Goal: Task Accomplishment & Management: Manage account settings

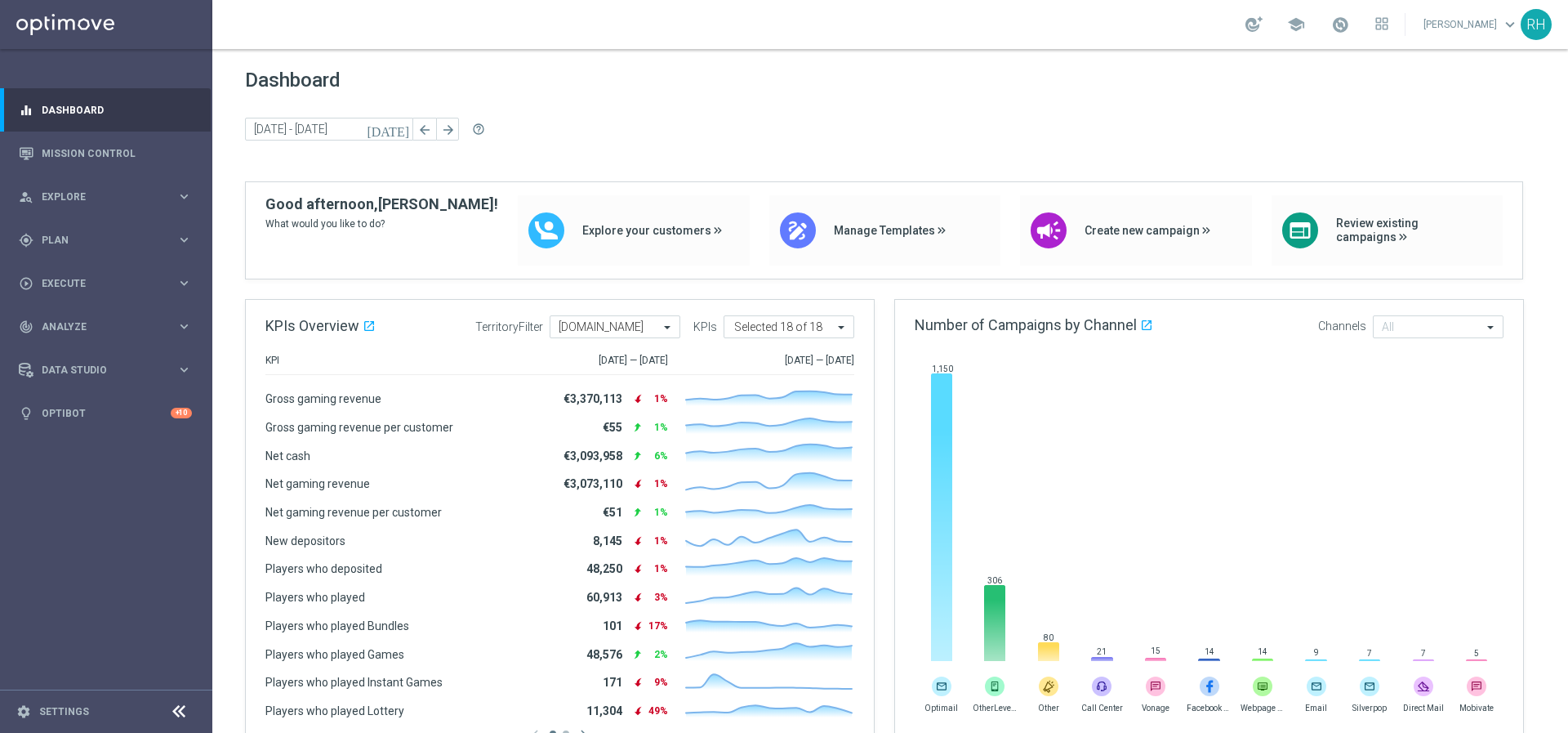
click at [589, 138] on div "[DATE] [DATE] - [DATE] arrow_back arrow_forward help_outline" at bounding box center [890, 130] width 1290 height 24
click at [137, 147] on link "Mission Control" at bounding box center [117, 153] width 150 height 43
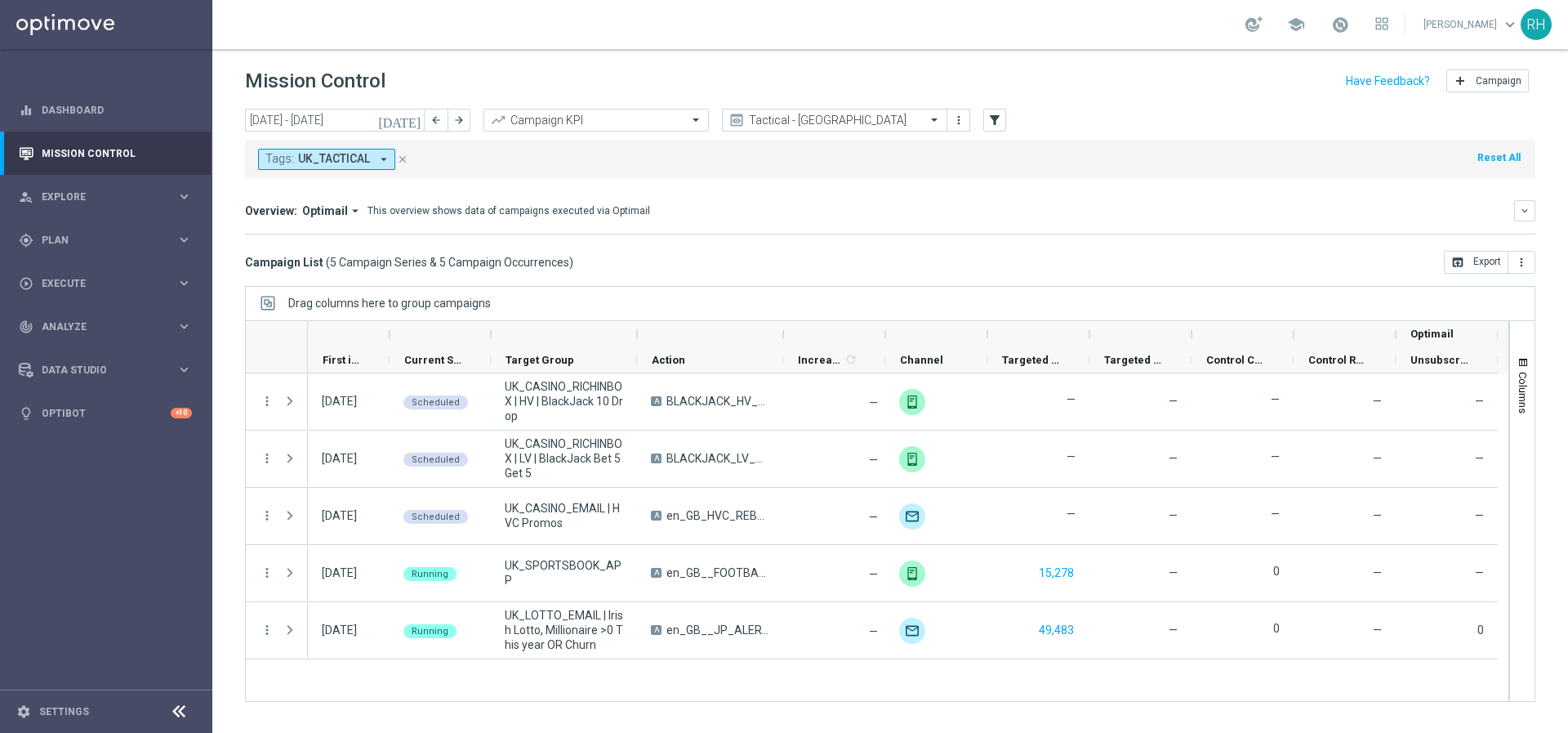
click at [1222, 139] on div "Tags: UK_TACTICAL arrow_drop_down close Reset All" at bounding box center [890, 159] width 1290 height 39
click at [990, 182] on mini-dashboard "Overview: Optimail arrow_drop_down This overview shows data of campaigns execut…" at bounding box center [890, 215] width 1290 height 72
click at [986, 185] on mini-dashboard "Overview: Optimail arrow_drop_down This overview shows data of campaigns execut…" at bounding box center [890, 215] width 1290 height 72
click at [1219, 242] on mini-dashboard "Overview: Optimail arrow_drop_down This overview shows data of campaigns execut…" at bounding box center [890, 215] width 1290 height 72
click at [1218, 242] on mini-dashboard "Overview: Optimail arrow_drop_down This overview shows data of campaigns execut…" at bounding box center [890, 215] width 1290 height 72
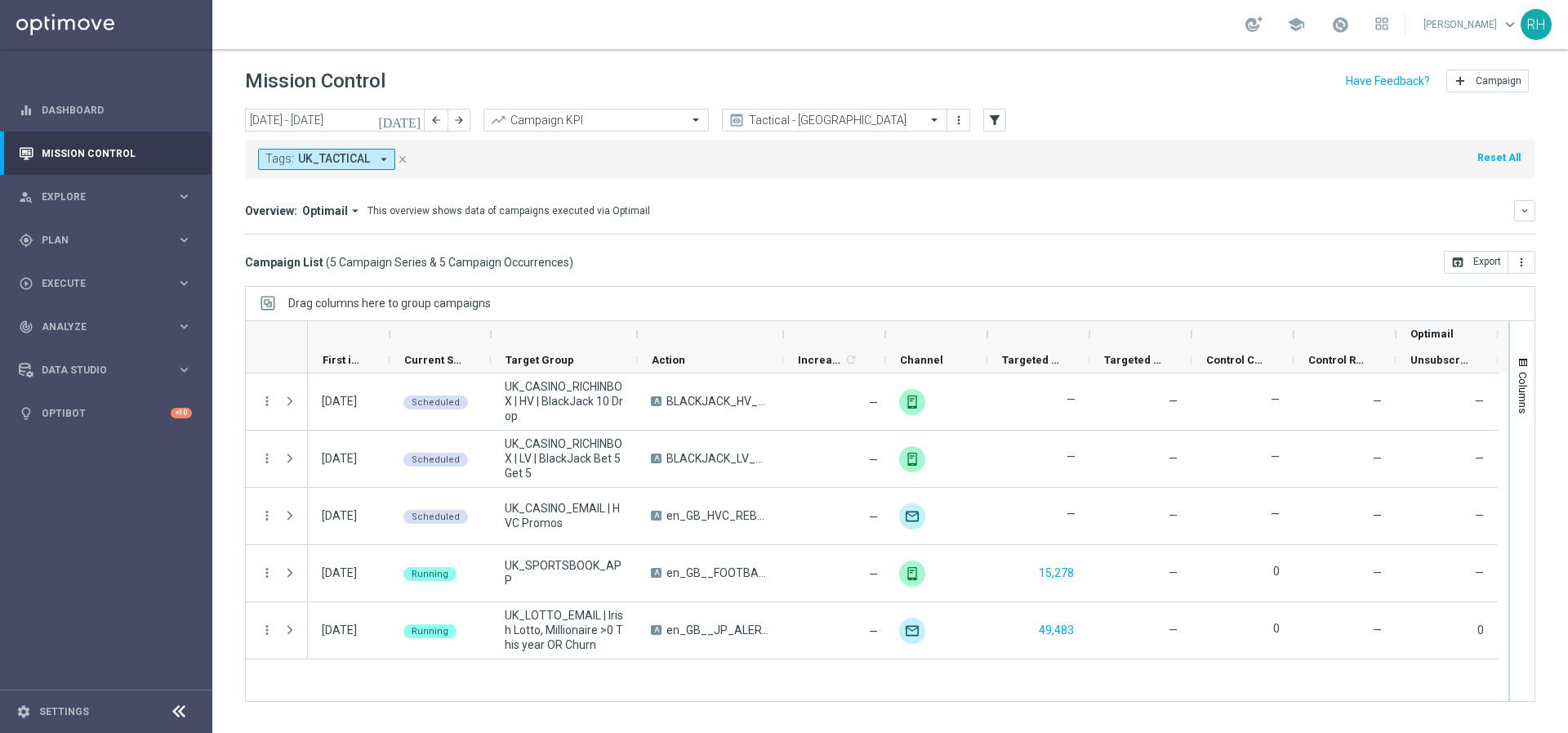
click at [1220, 25] on div "school [PERSON_NAME] keyboard_arrow_down RH" at bounding box center [890, 24] width 1355 height 49
click at [1219, 20] on div "school [PERSON_NAME] keyboard_arrow_down RH" at bounding box center [890, 24] width 1355 height 49
click at [1219, 19] on div "school [PERSON_NAME] keyboard_arrow_down RH" at bounding box center [890, 24] width 1355 height 49
click at [1222, 20] on div "school [PERSON_NAME] keyboard_arrow_down RH" at bounding box center [890, 24] width 1355 height 49
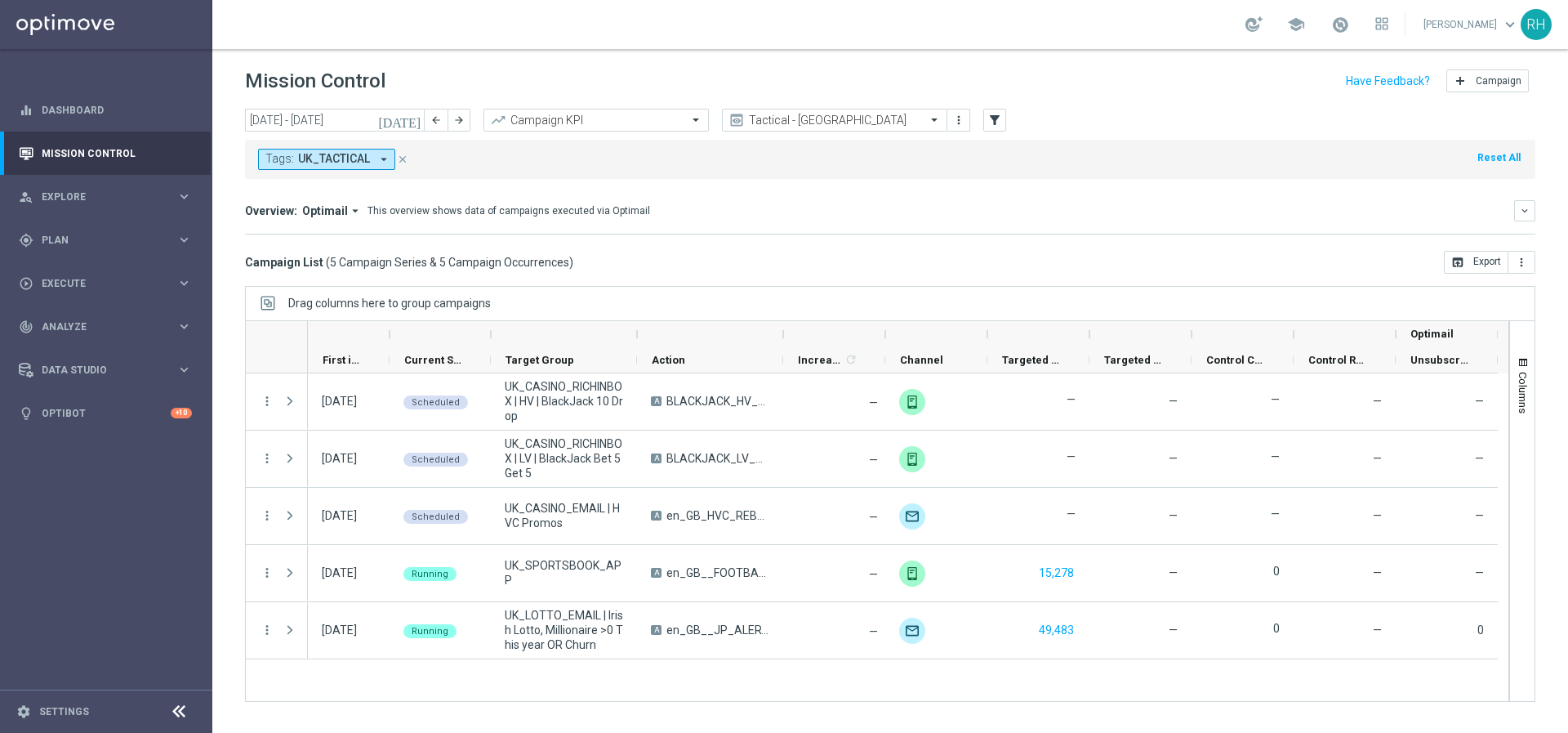
click at [1237, 17] on div "school [PERSON_NAME] keyboard_arrow_down RH" at bounding box center [890, 24] width 1355 height 49
click at [1229, 27] on div "school [PERSON_NAME] keyboard_arrow_down RH" at bounding box center [890, 24] width 1355 height 49
click at [418, 118] on icon "[DATE]" at bounding box center [399, 120] width 44 height 14
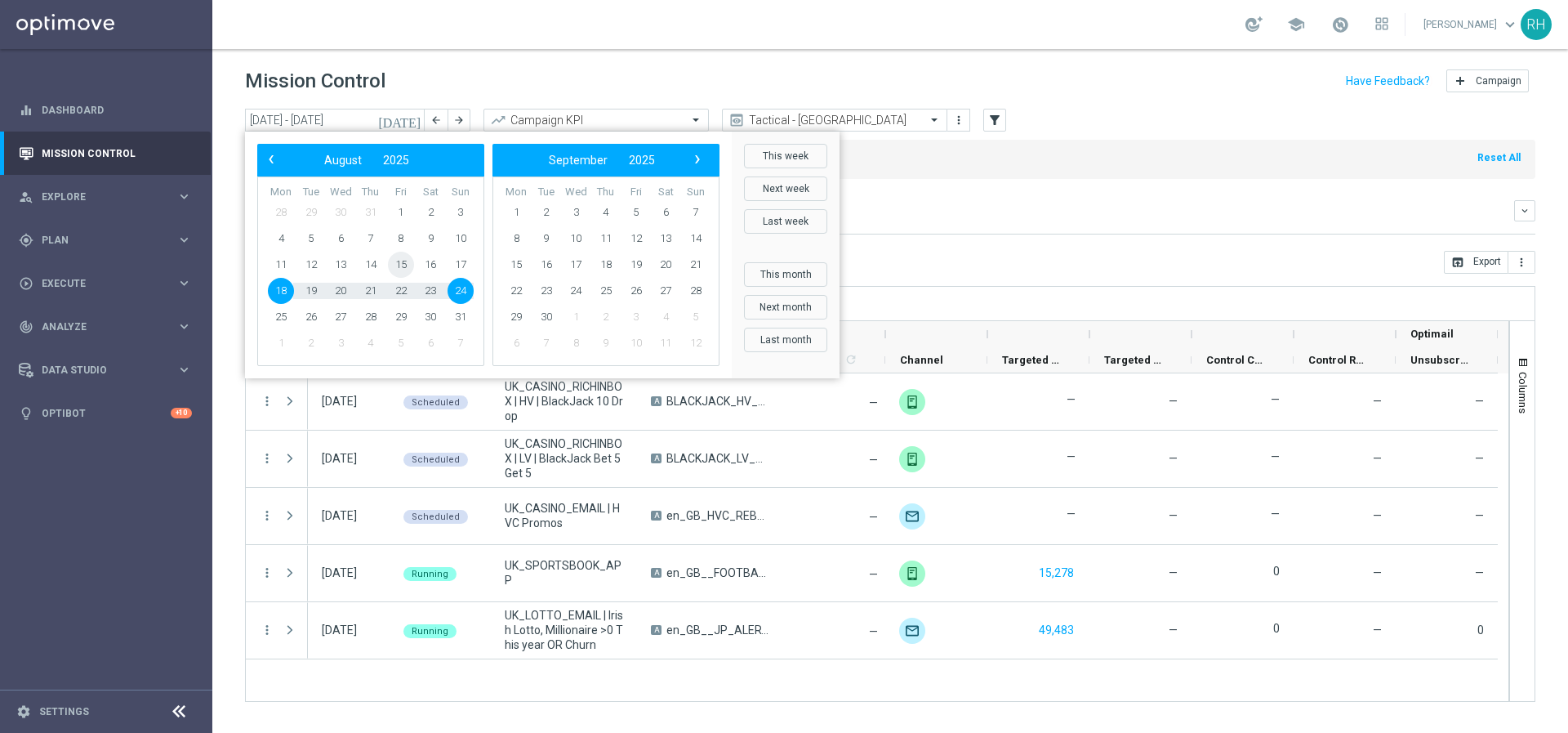
click at [399, 259] on span "15" at bounding box center [400, 265] width 26 height 26
type input "[DATE] - [DATE]"
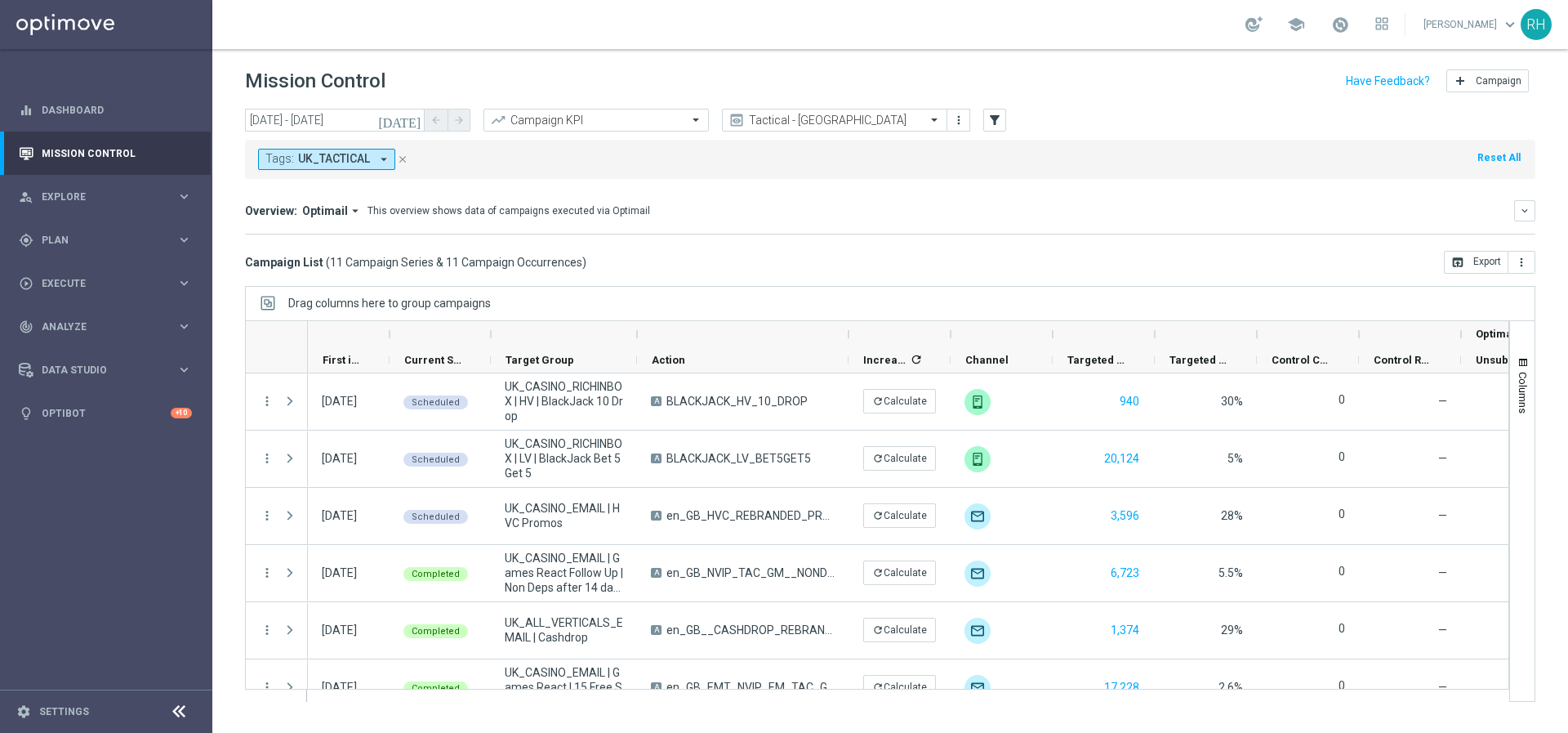
drag, startPoint x: 781, startPoint y: 331, endPoint x: 1061, endPoint y: 357, distance: 281.2
click at [1061, 357] on div "Optimail First in Range" at bounding box center [935, 347] width 1255 height 52
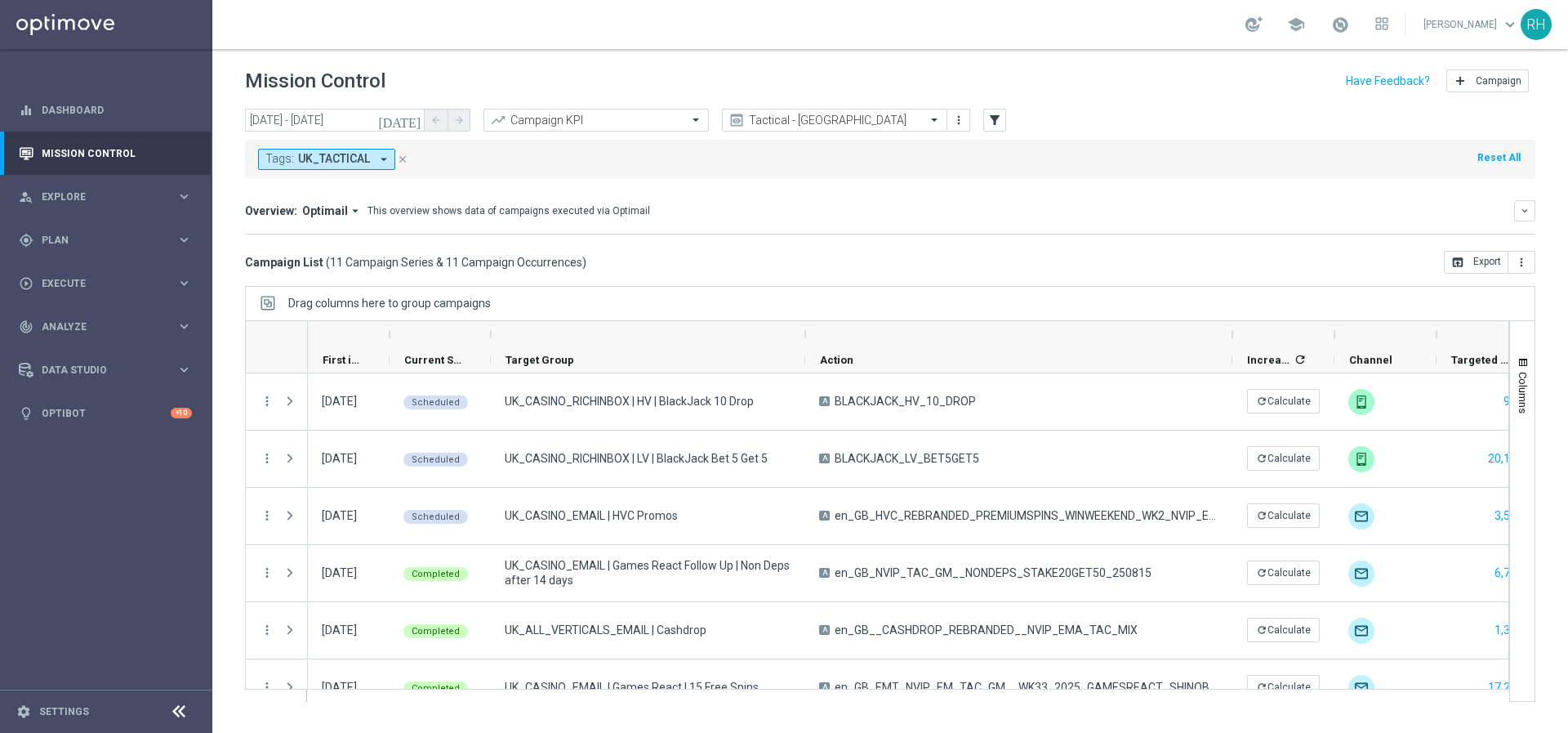
drag, startPoint x: 634, startPoint y: 333, endPoint x: 803, endPoint y: 329, distance: 169.0
click at [803, 329] on div at bounding box center [805, 333] width 6 height 26
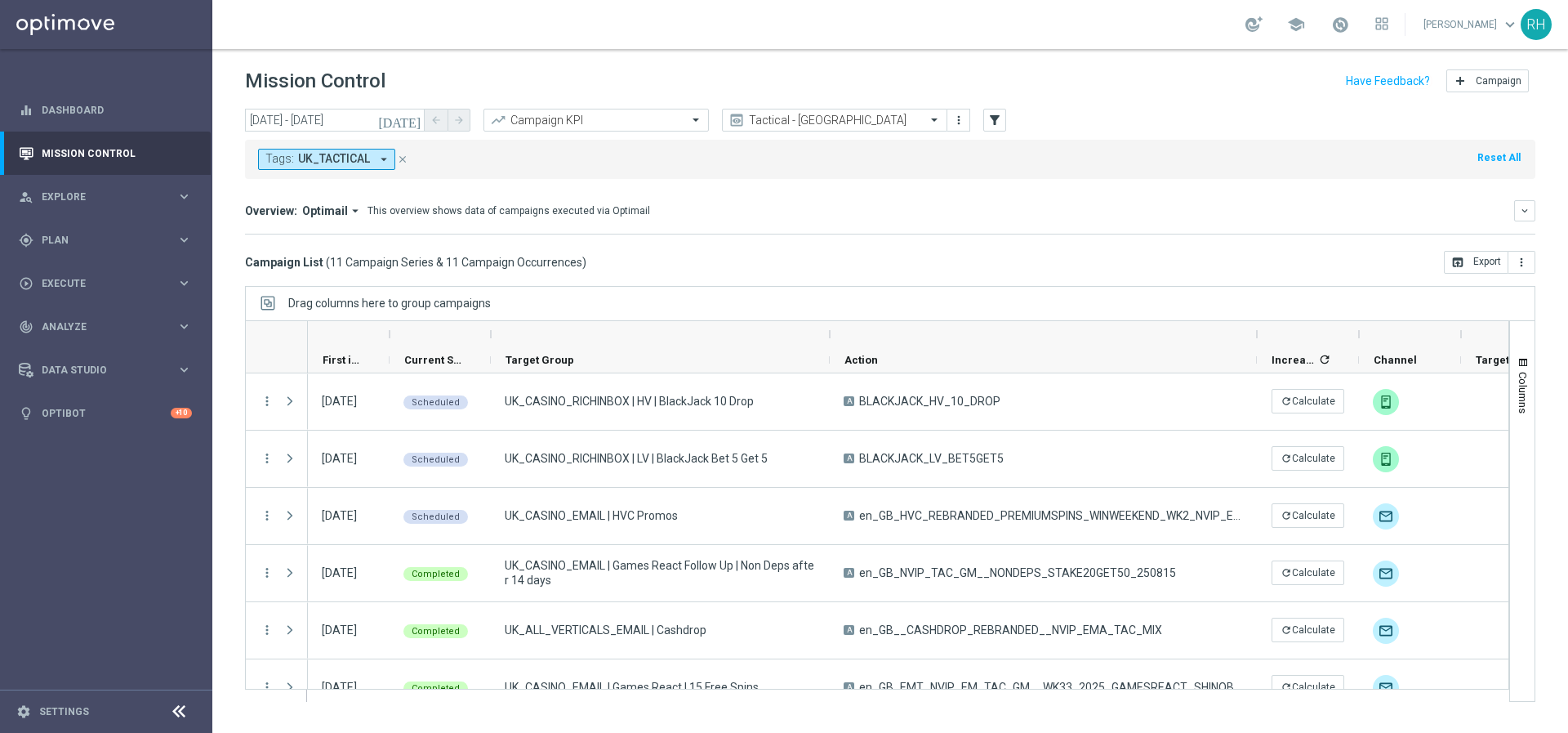
drag, startPoint x: 803, startPoint y: 329, endPoint x: 832, endPoint y: 329, distance: 29.0
click at [832, 329] on div at bounding box center [829, 333] width 6 height 26
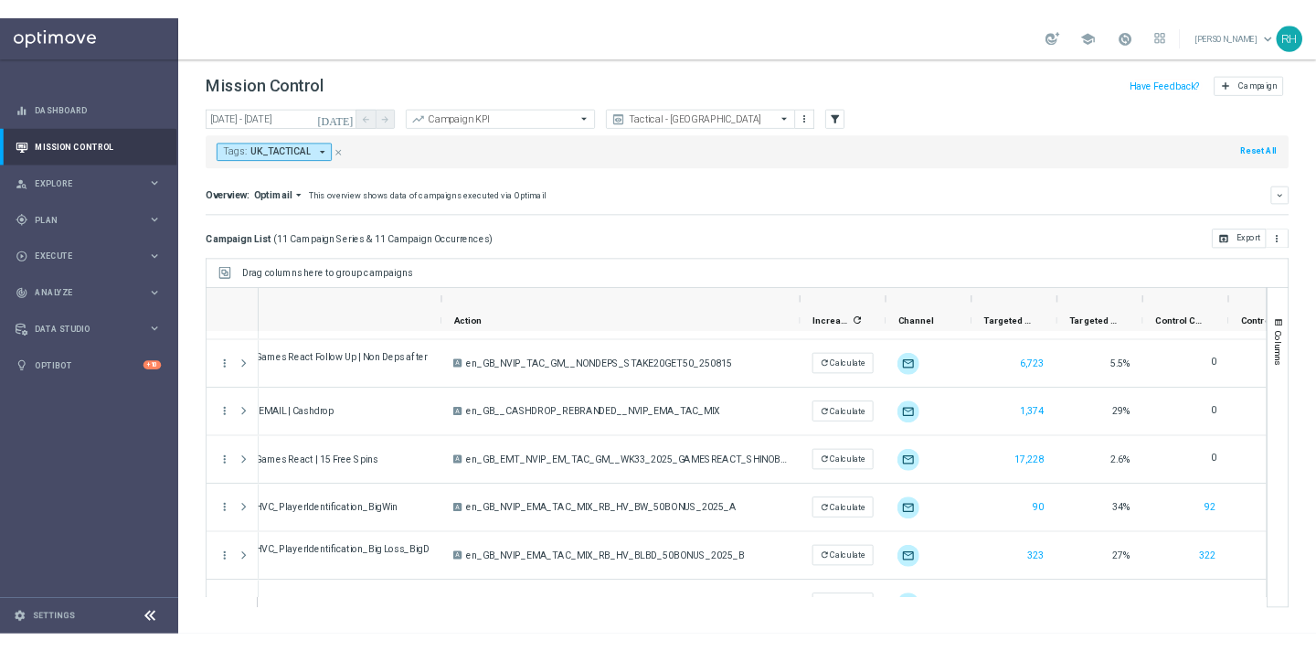
scroll to position [351, 0]
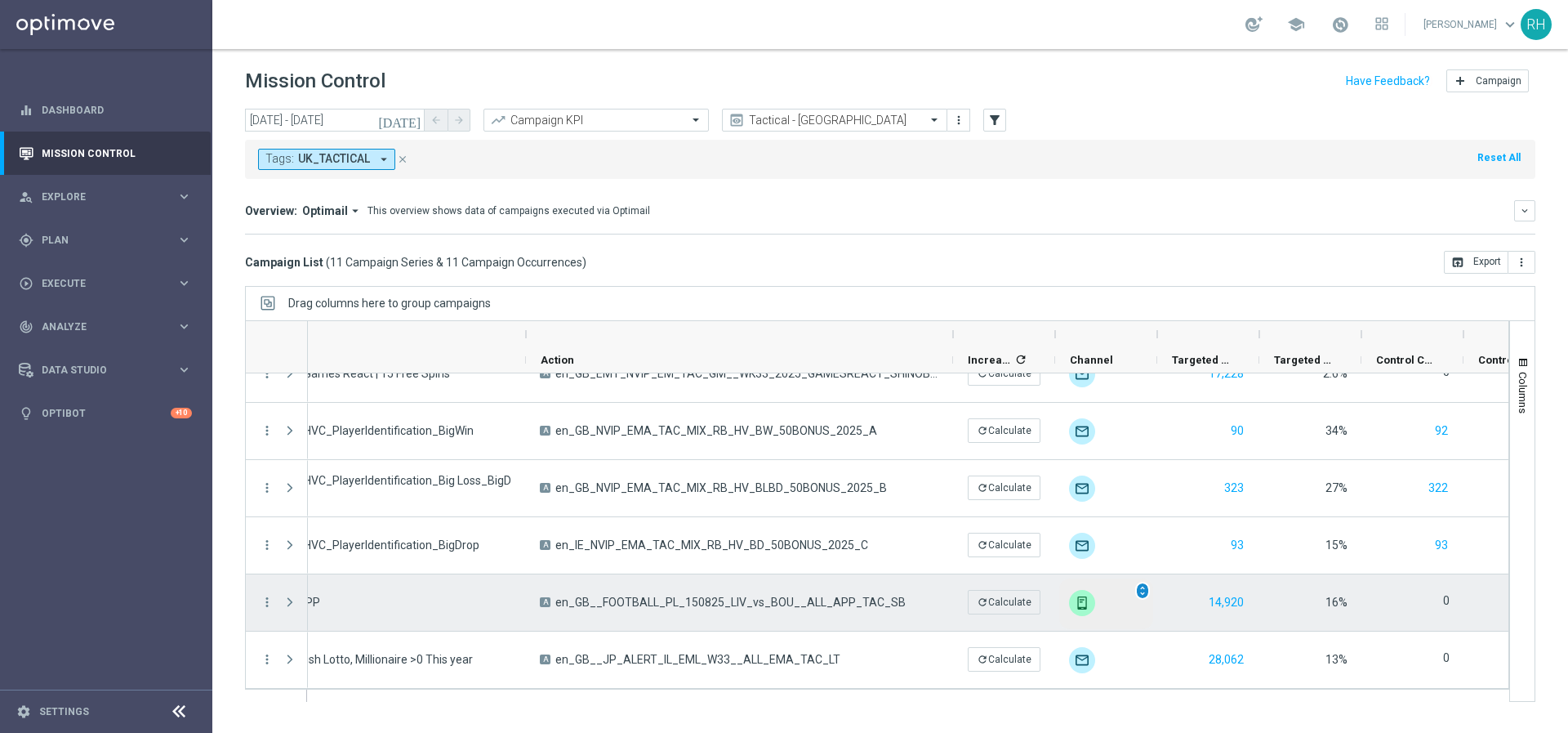
click at [1141, 590] on span "unfold_more" at bounding box center [1142, 590] width 12 height 12
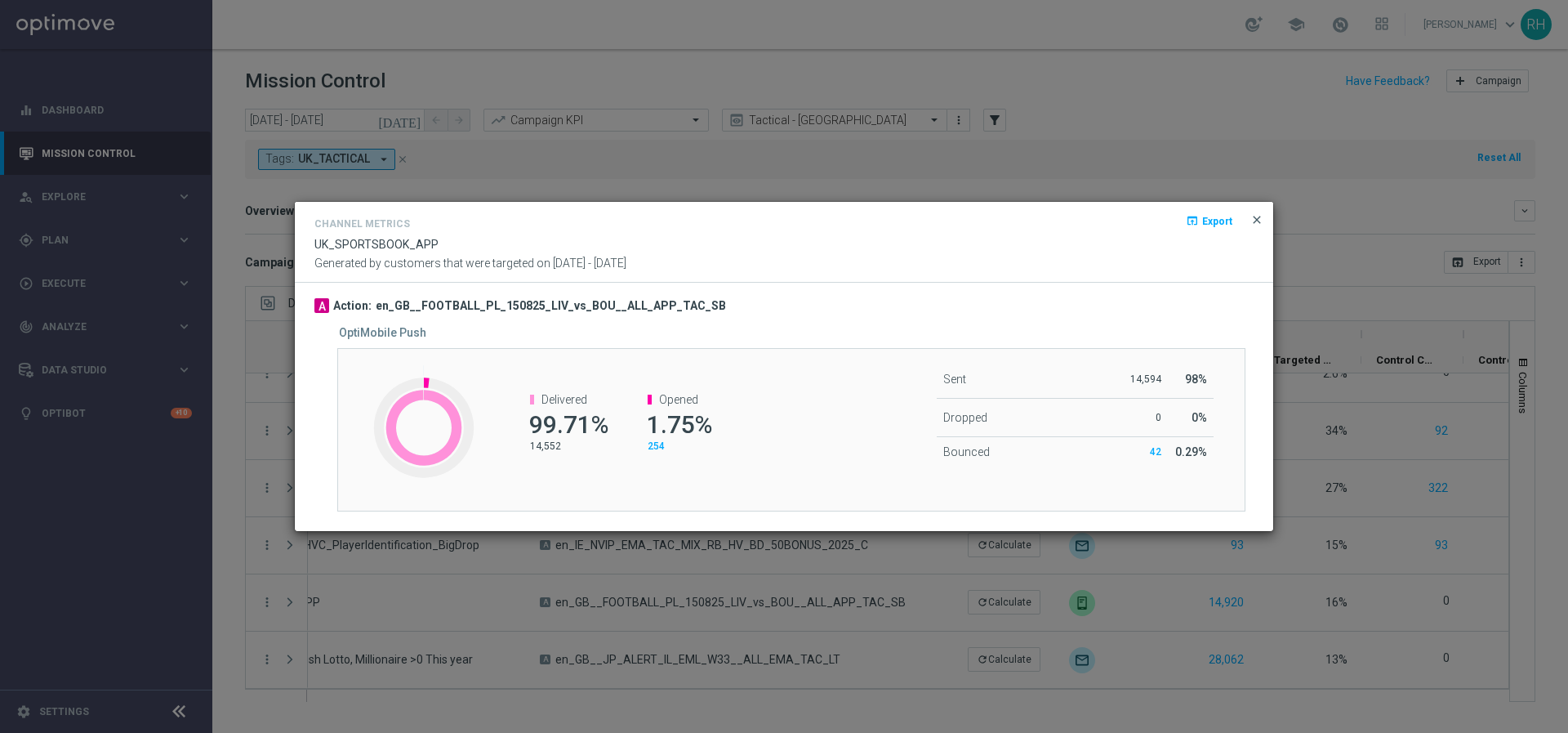
click at [1254, 219] on span "close" at bounding box center [1256, 220] width 13 height 13
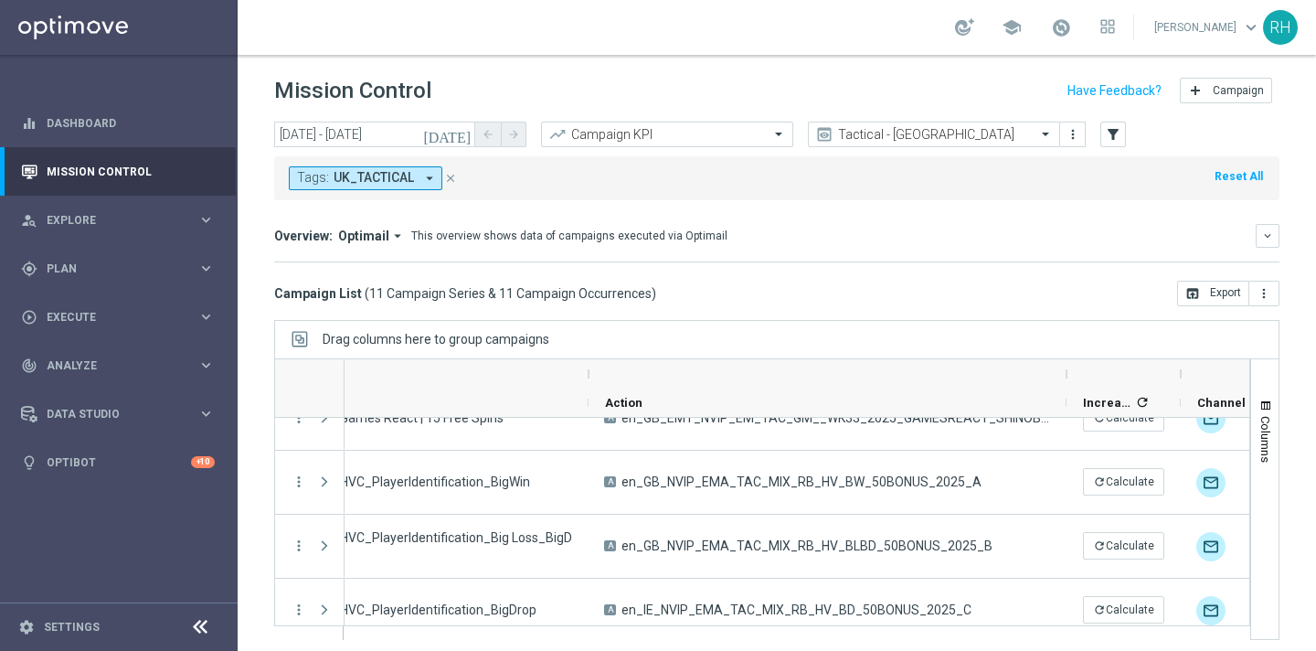
scroll to position [0, 345]
click at [1112, 126] on icon "filter_alt" at bounding box center [1113, 134] width 16 height 16
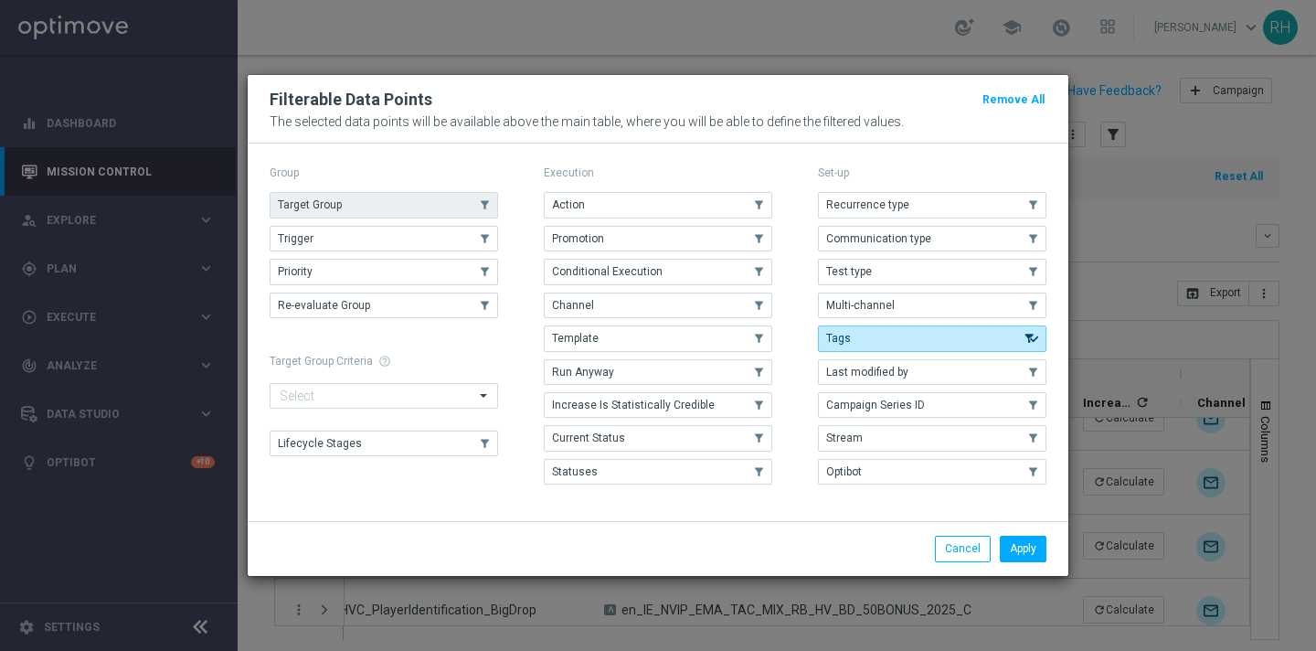
click at [446, 208] on button "Target Group" at bounding box center [384, 205] width 228 height 26
click at [1033, 555] on button "Apply" at bounding box center [1023, 549] width 47 height 26
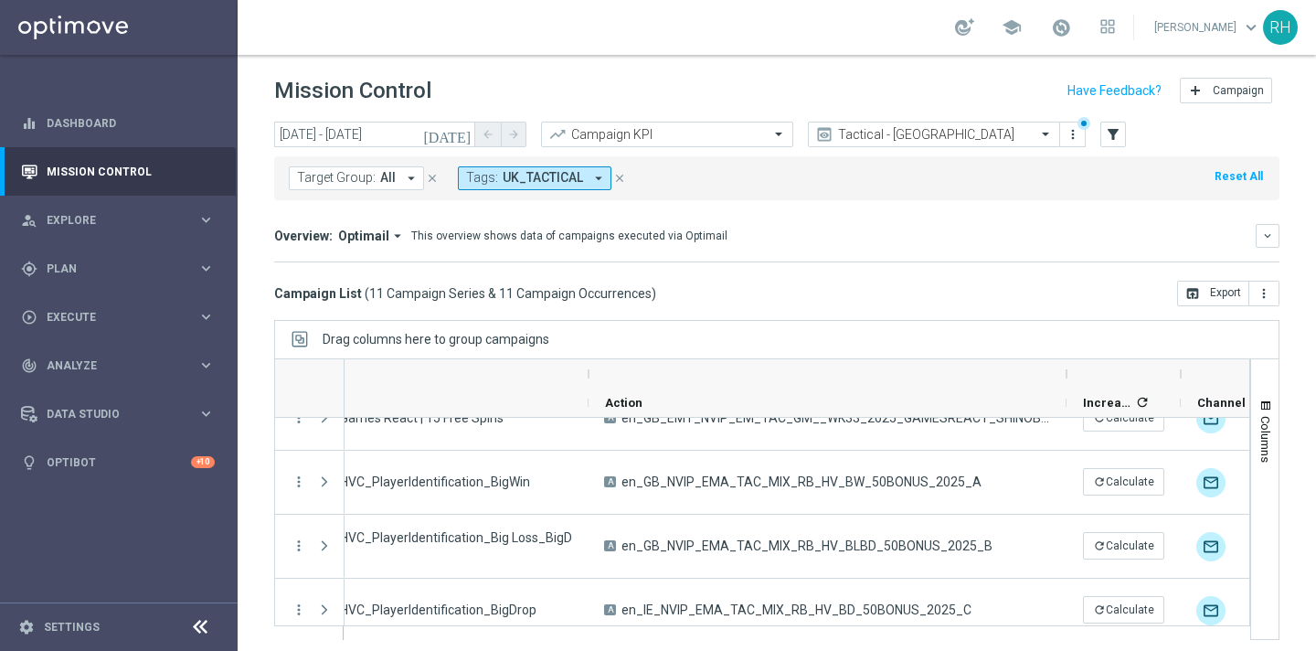
click at [380, 179] on span "All" at bounding box center [388, 178] width 16 height 16
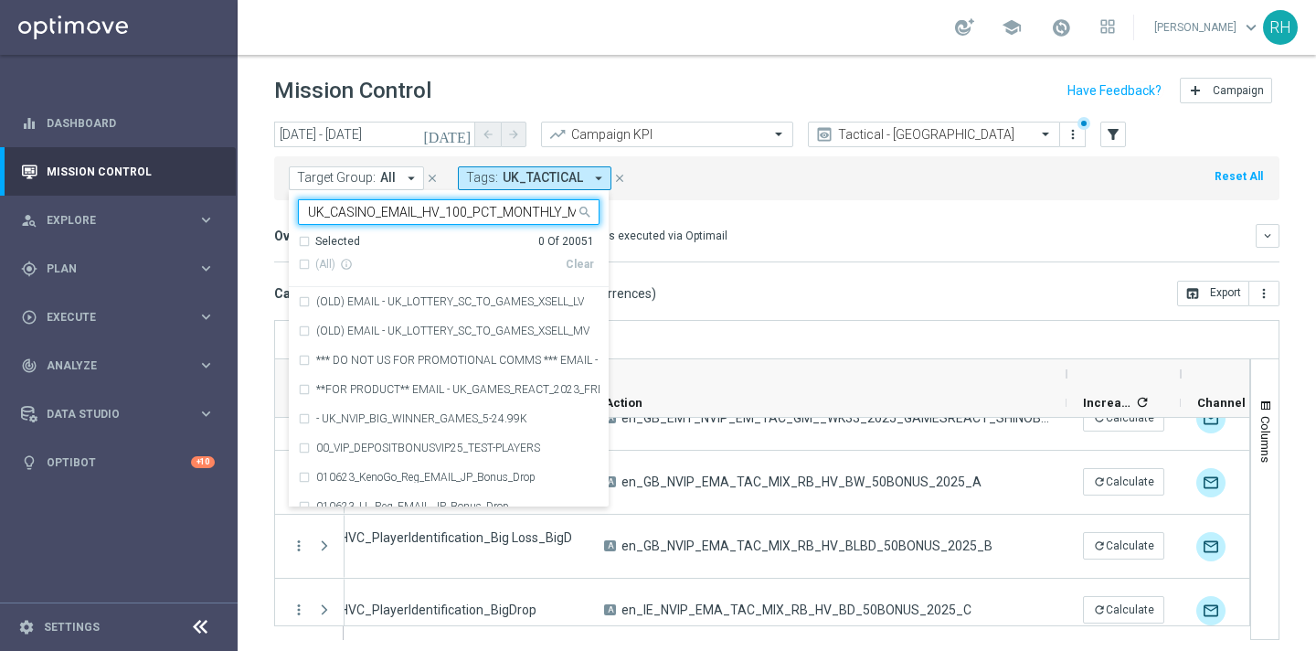
scroll to position [0, 32]
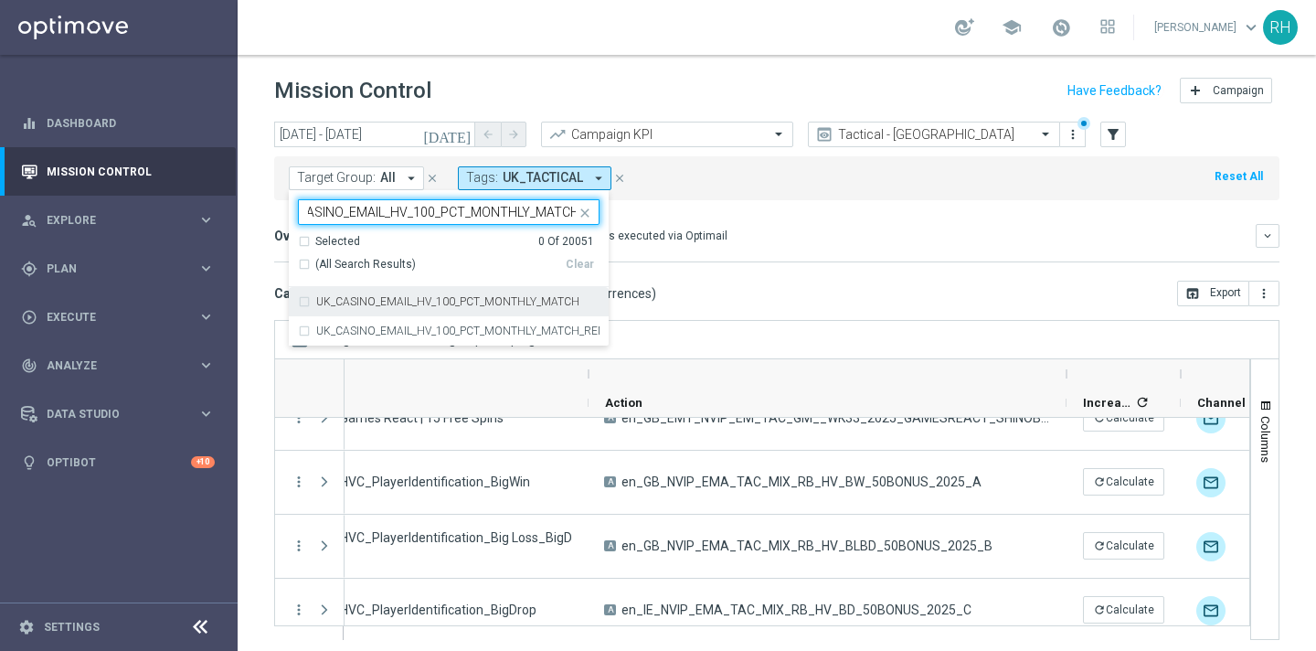
click at [388, 289] on div "UK_CASINO_EMAIL_HV_100_PCT_MONTHLY_MATCH" at bounding box center [449, 301] width 302 height 29
type input "UK_CASINO_EMAIL_HV_100_PCT_MONTHLY_MATCH"
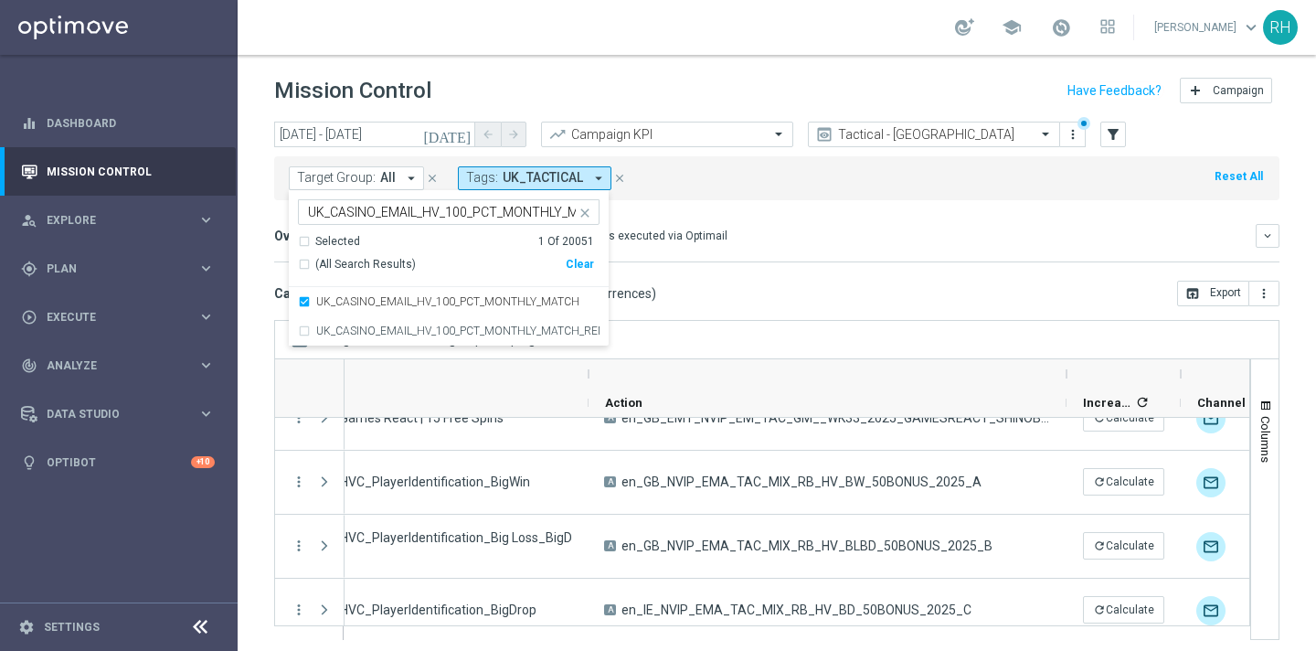
click at [792, 278] on mini-dashboard "Overview: Optimail arrow_drop_down This overview shows data of campaigns execut…" at bounding box center [776, 240] width 1005 height 80
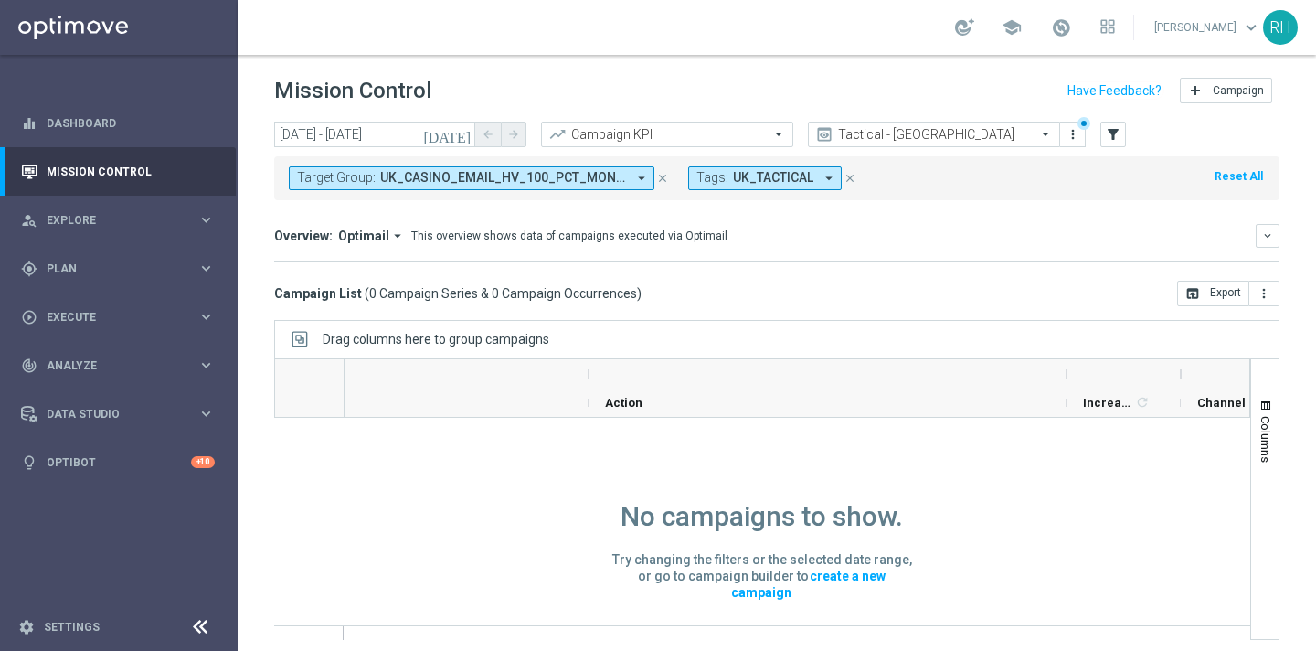
scroll to position [1, 0]
click at [849, 178] on icon "close" at bounding box center [850, 178] width 13 height 13
click at [462, 135] on icon "[DATE]" at bounding box center [447, 134] width 49 height 16
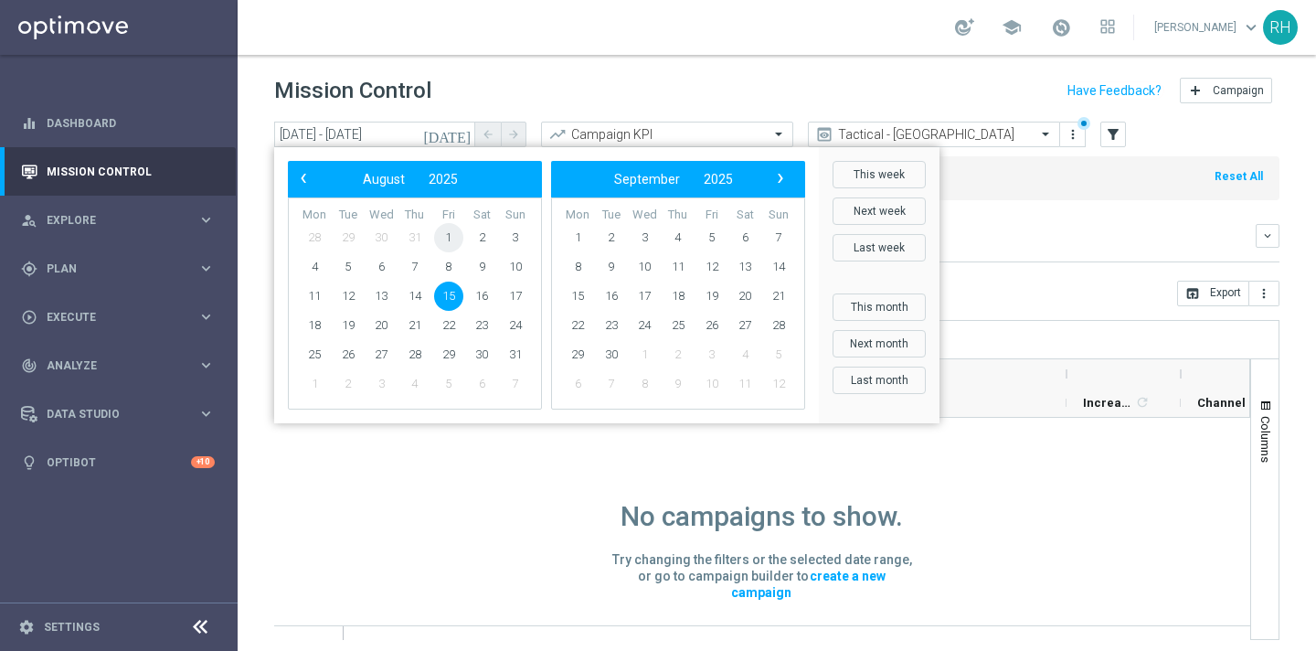
click at [453, 240] on span "1" at bounding box center [448, 237] width 29 height 29
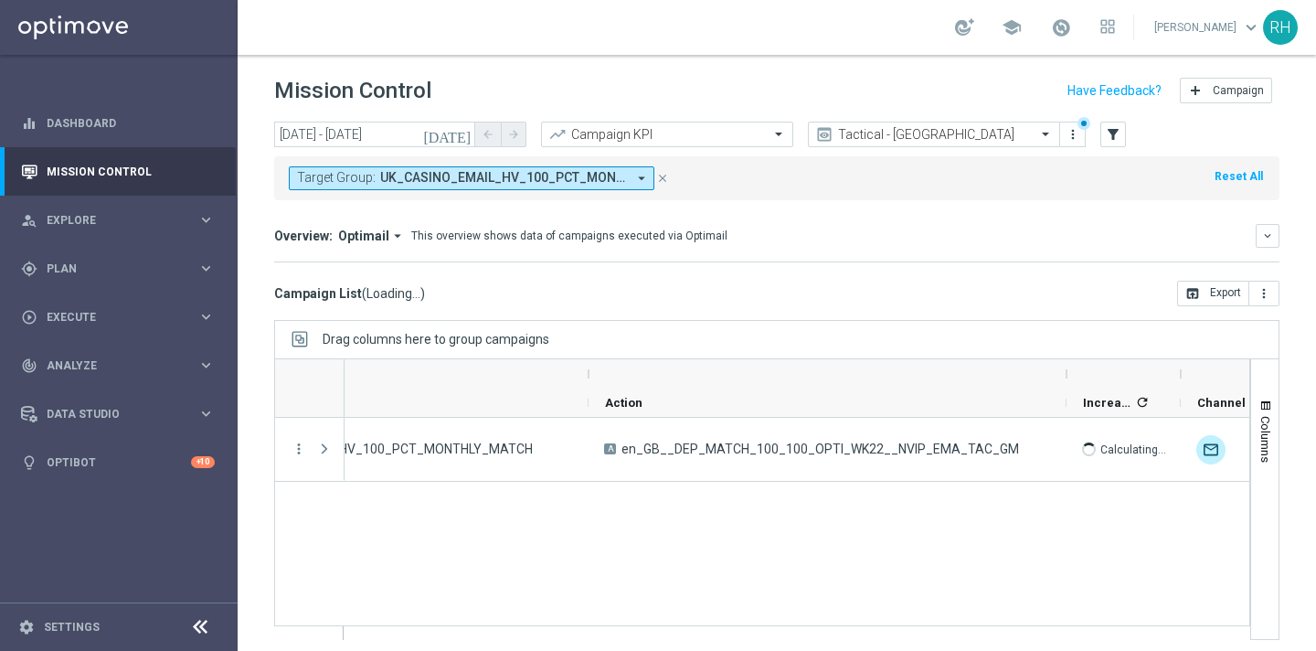
scroll to position [0, 0]
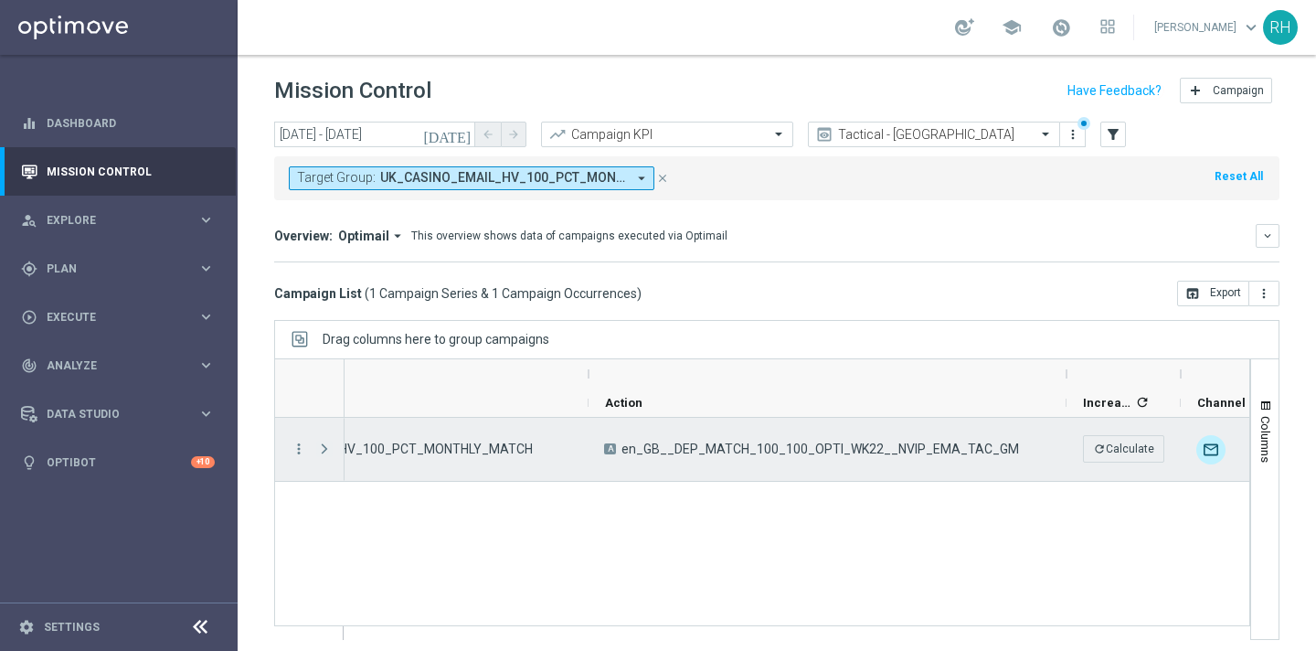
click at [321, 455] on span "Press SPACE to select this row." at bounding box center [324, 448] width 16 height 15
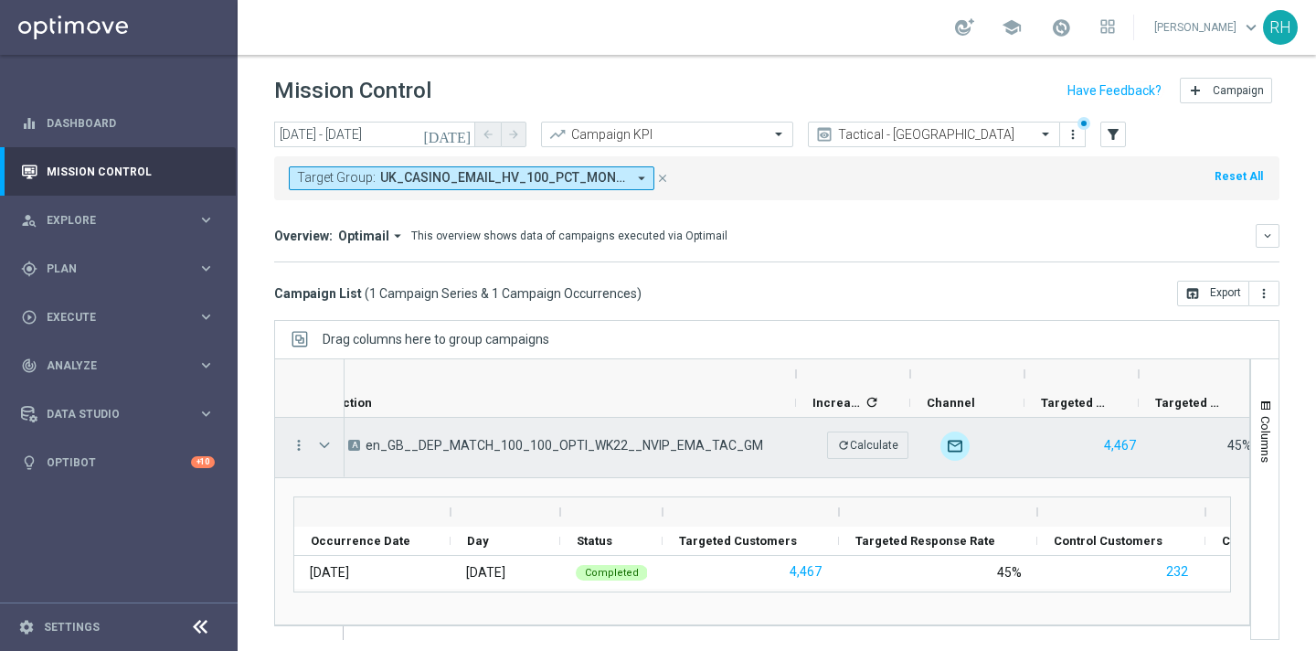
scroll to position [0, 661]
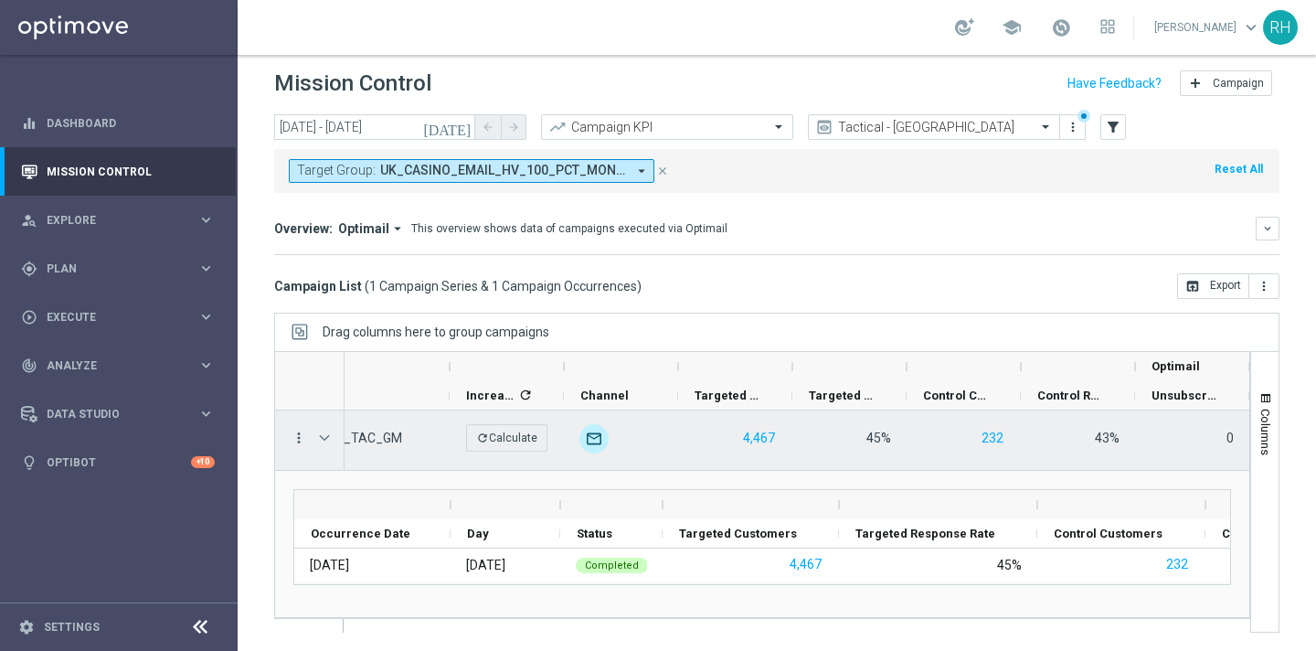
click at [299, 430] on icon "more_vert" at bounding box center [299, 438] width 16 height 16
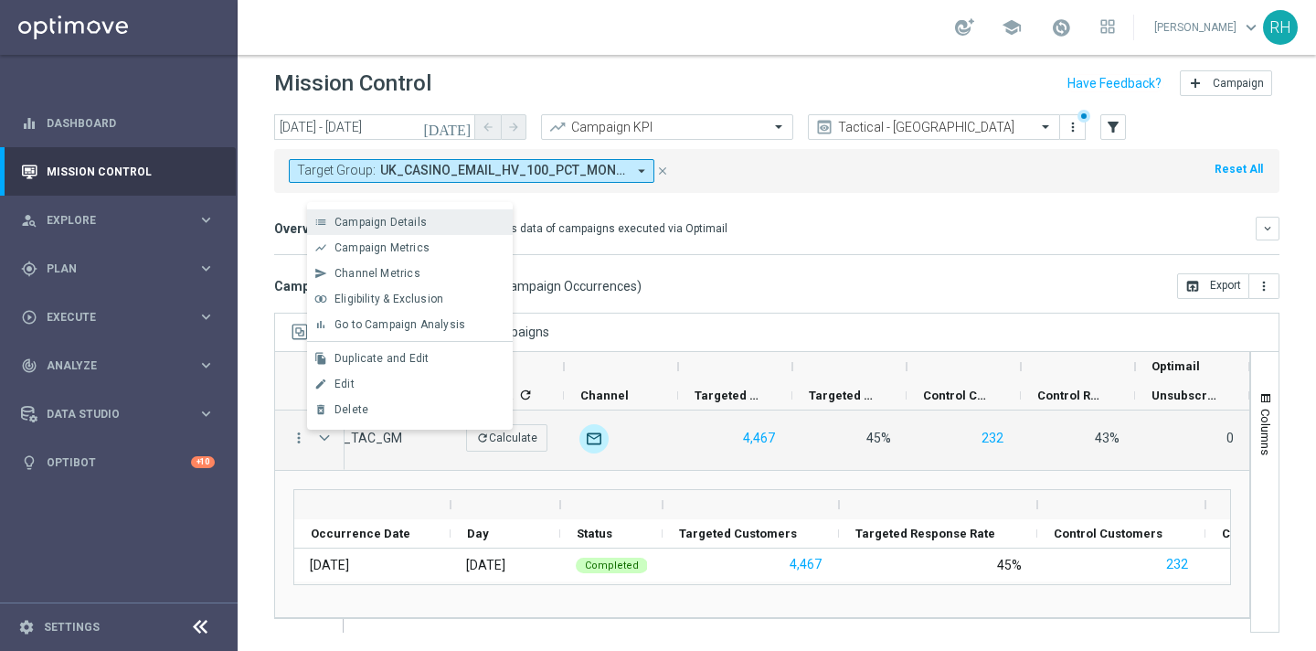
click at [383, 220] on span "Campaign Details" at bounding box center [381, 222] width 92 height 13
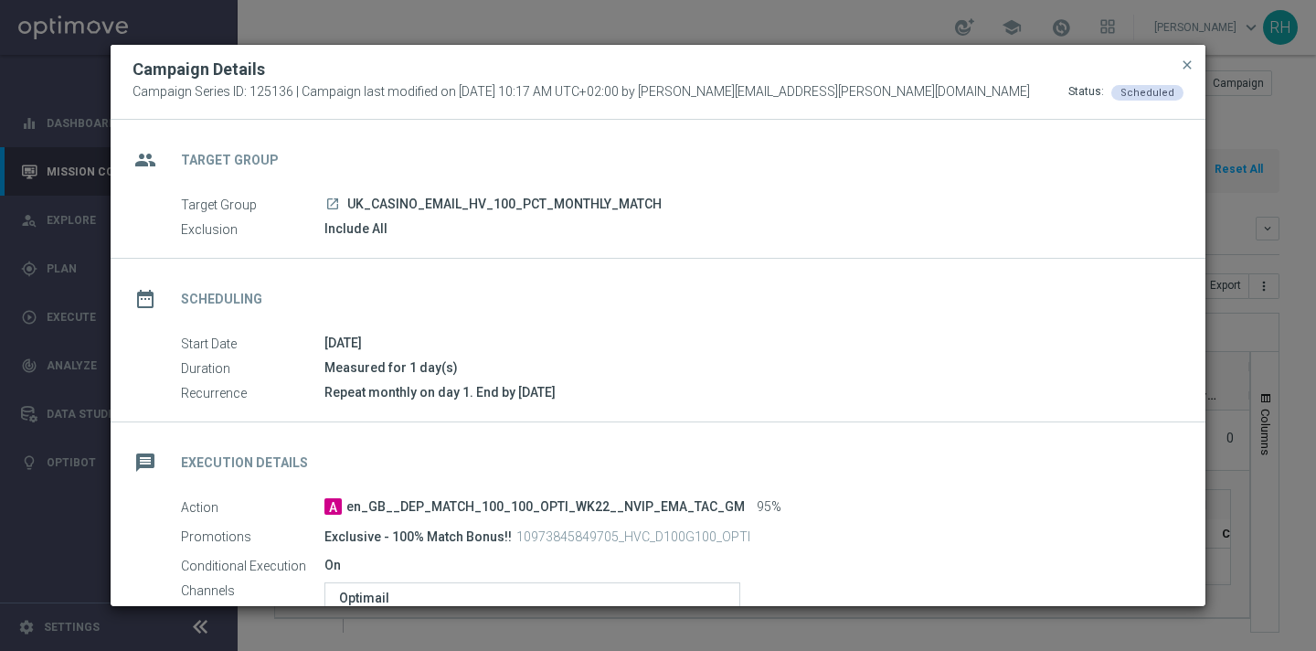
click at [408, 360] on div "Measured for 1 day(s)" at bounding box center [746, 367] width 845 height 18
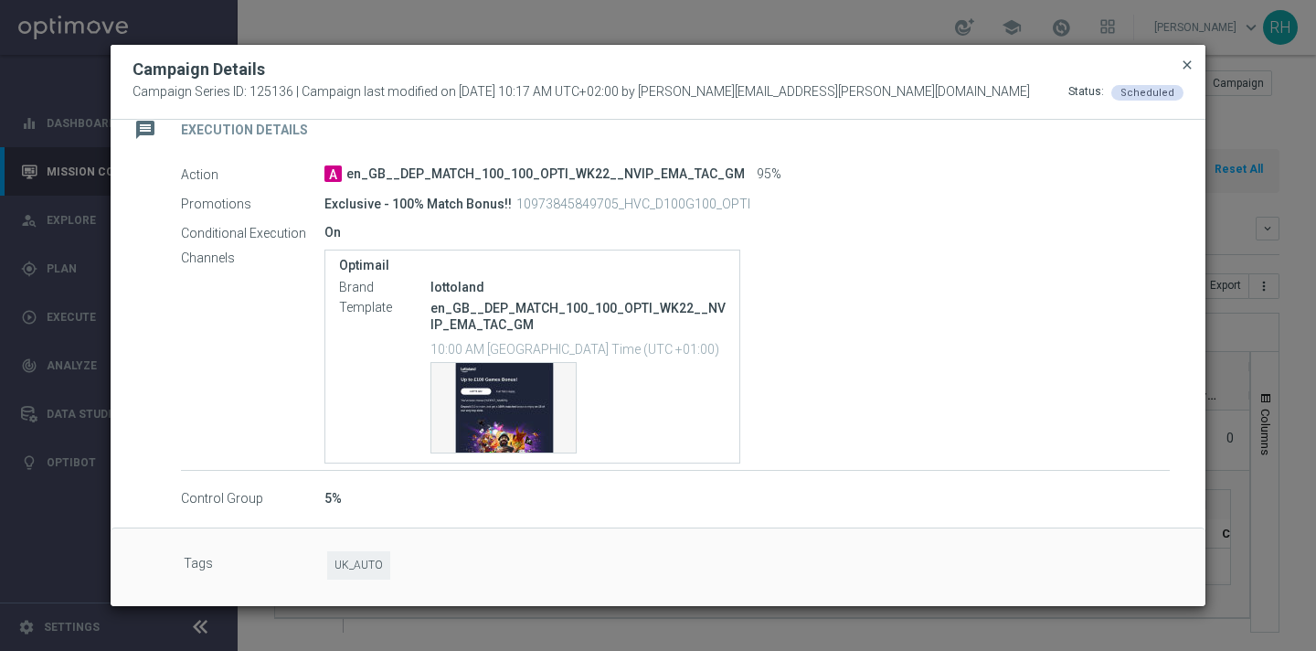
click at [1182, 71] on span "close" at bounding box center [1187, 65] width 15 height 15
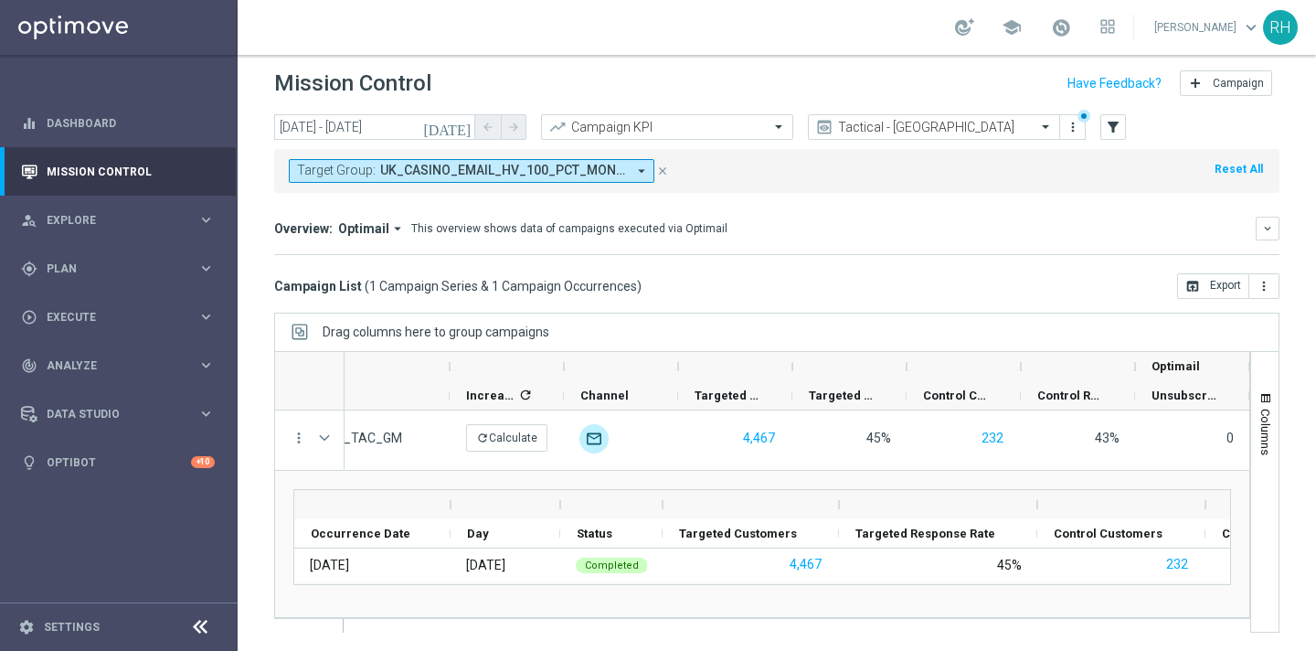
click at [818, 224] on div "Overview: Optimail arrow_drop_down This overview shows data of campaigns execut…" at bounding box center [765, 228] width 982 height 16
click at [466, 121] on icon "[DATE]" at bounding box center [447, 127] width 49 height 16
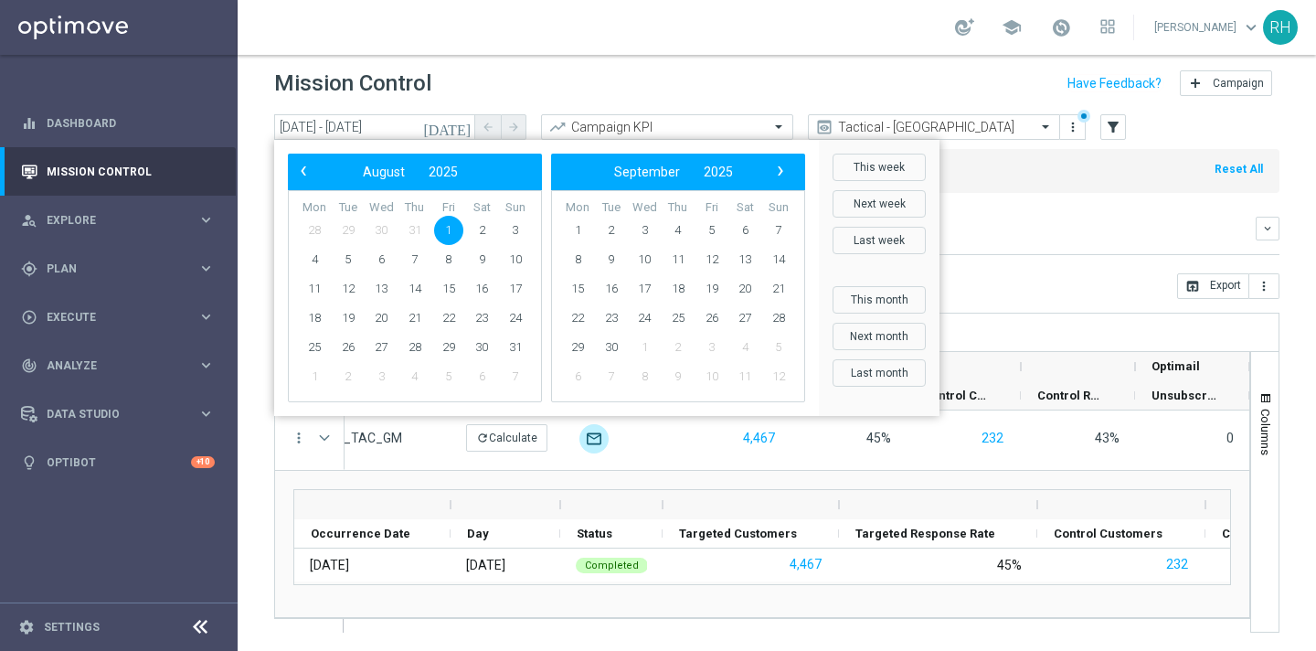
click at [445, 229] on span "1" at bounding box center [448, 230] width 29 height 29
click at [787, 175] on span "›" at bounding box center [781, 171] width 24 height 24
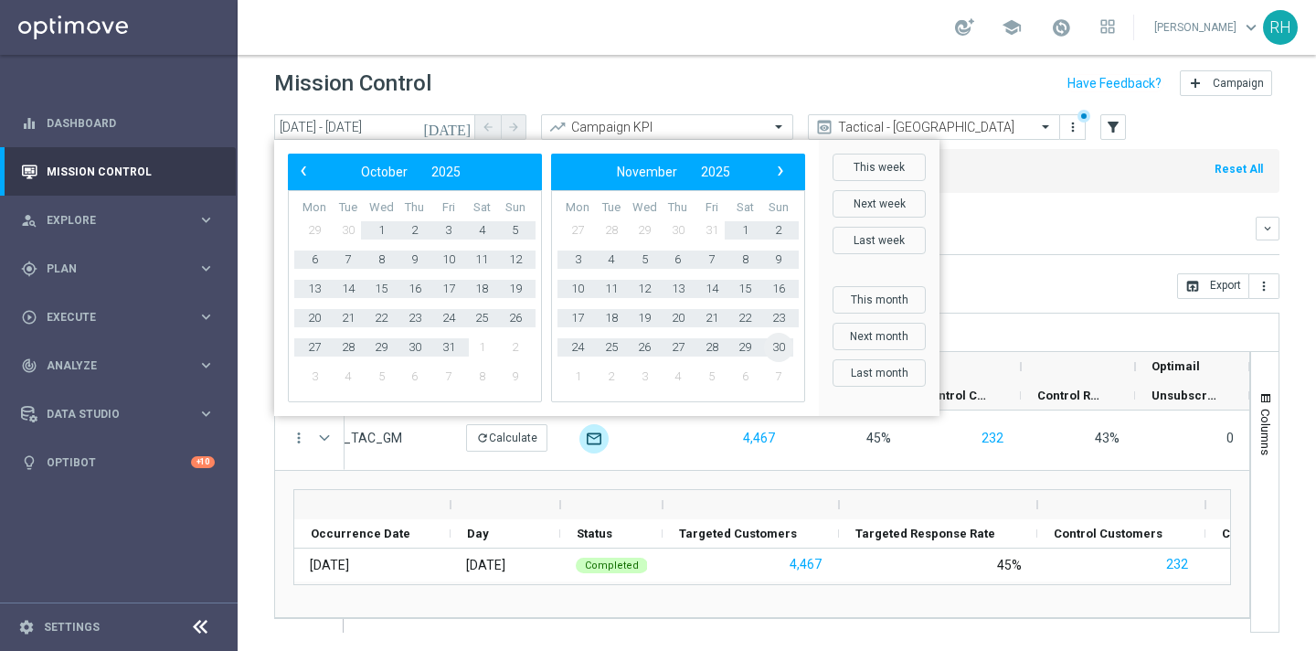
click at [789, 344] on span "30" at bounding box center [778, 347] width 29 height 29
type input "[DATE] - [DATE]"
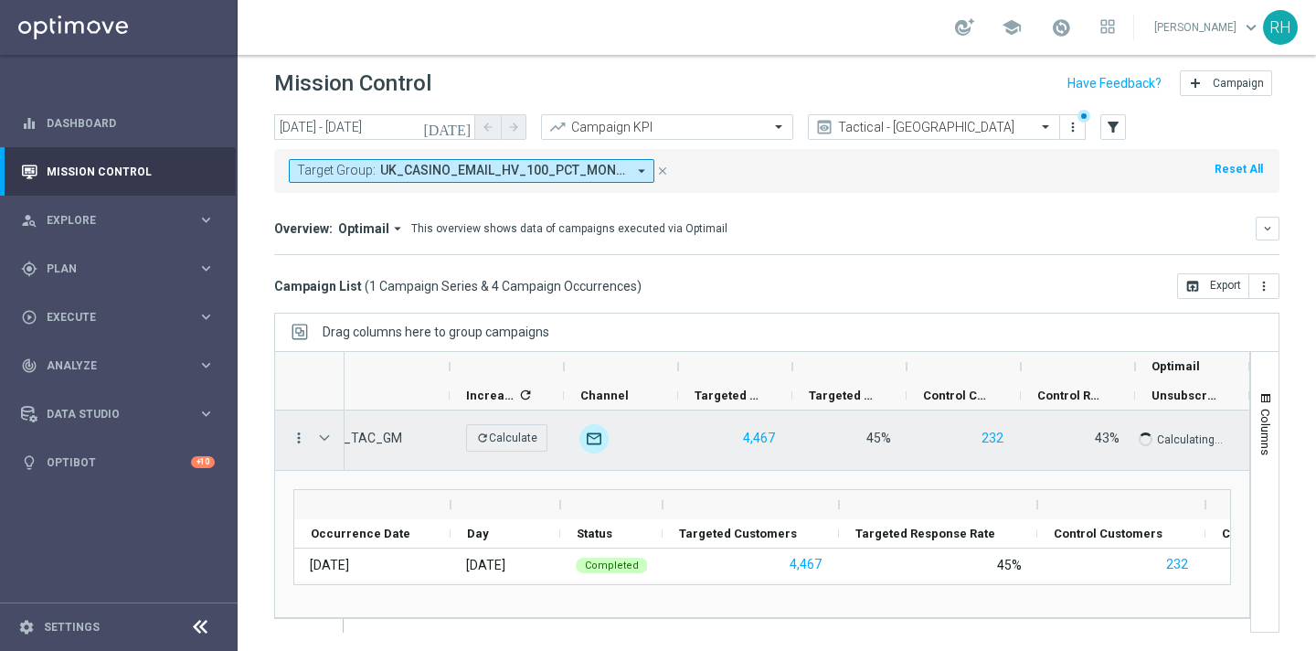
click at [291, 438] on icon "more_vert" at bounding box center [299, 438] width 16 height 16
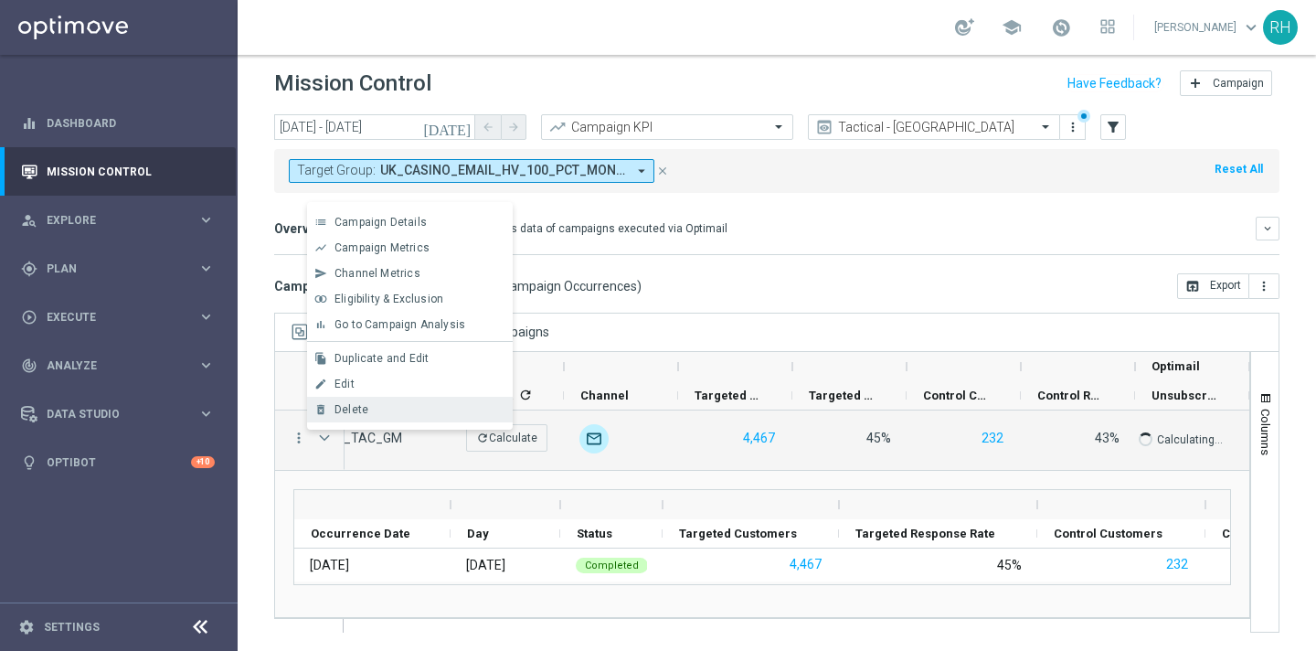
click at [368, 408] on div "Delete" at bounding box center [420, 409] width 170 height 13
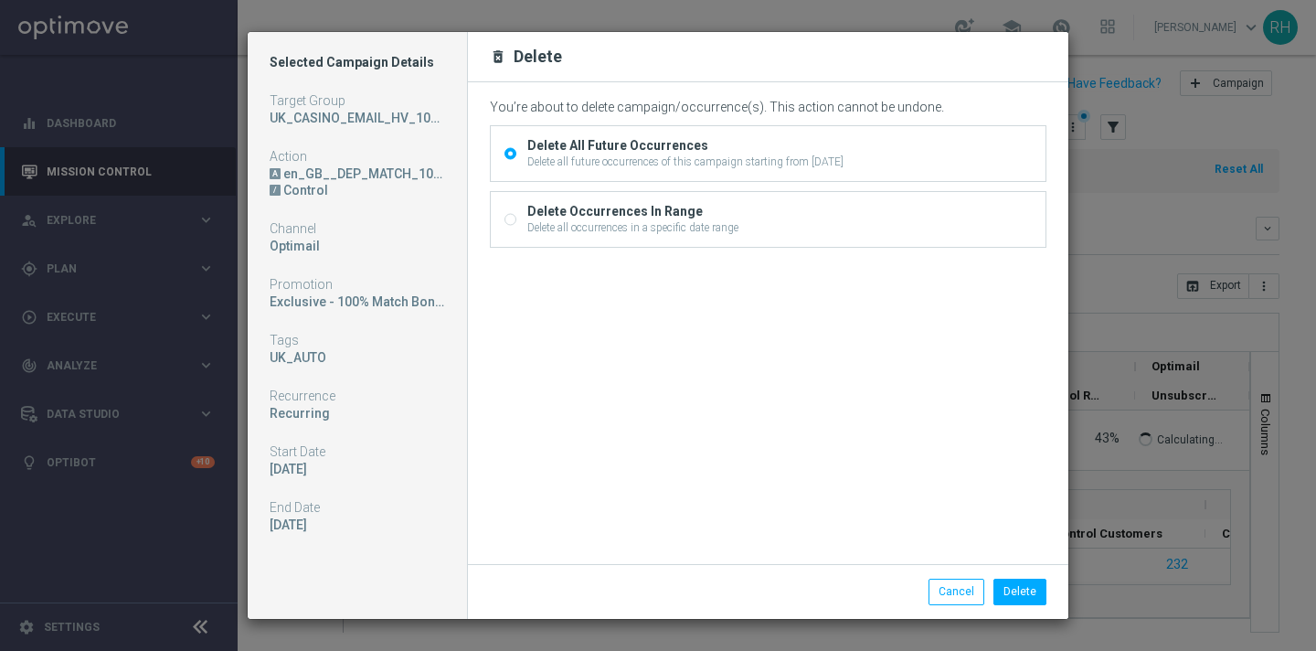
click at [579, 233] on div "Delete all occurrences in a specific date range" at bounding box center [632, 227] width 211 height 16
click at [516, 228] on input "Delete Occurrences In Range Delete all occurrences in a specific date range" at bounding box center [511, 222] width 12 height 12
radio input "true"
radio input "false"
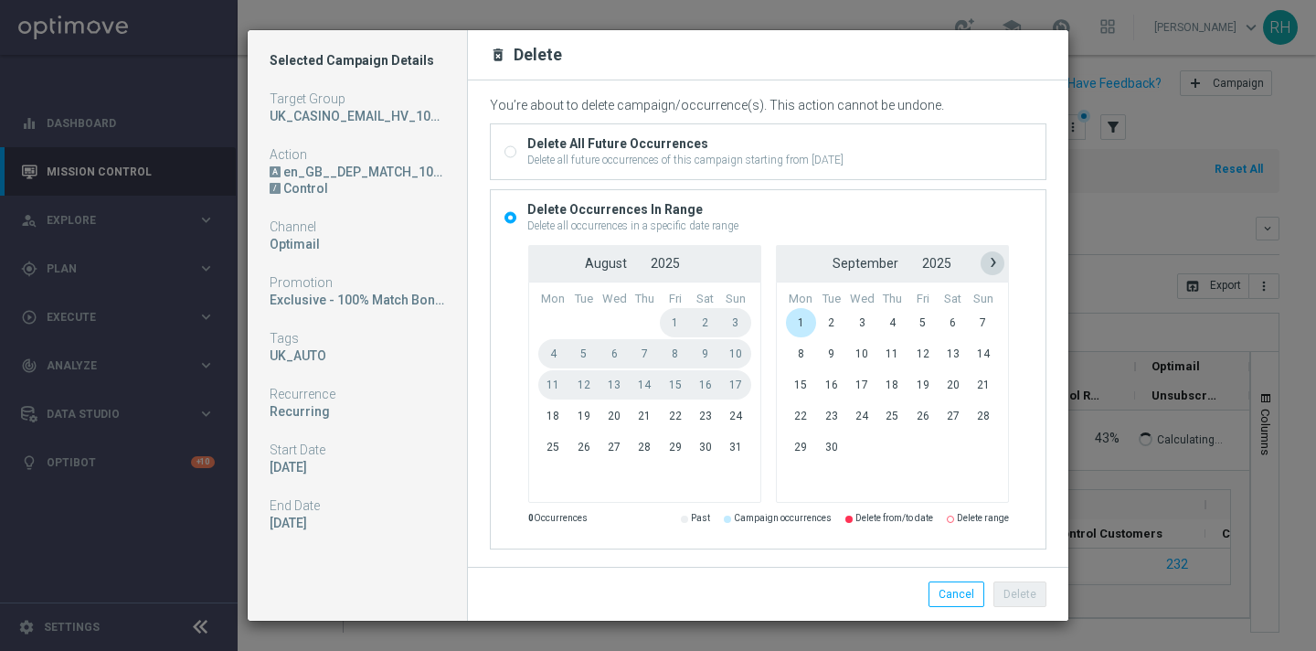
click at [992, 266] on span "›" at bounding box center [994, 262] width 24 height 24
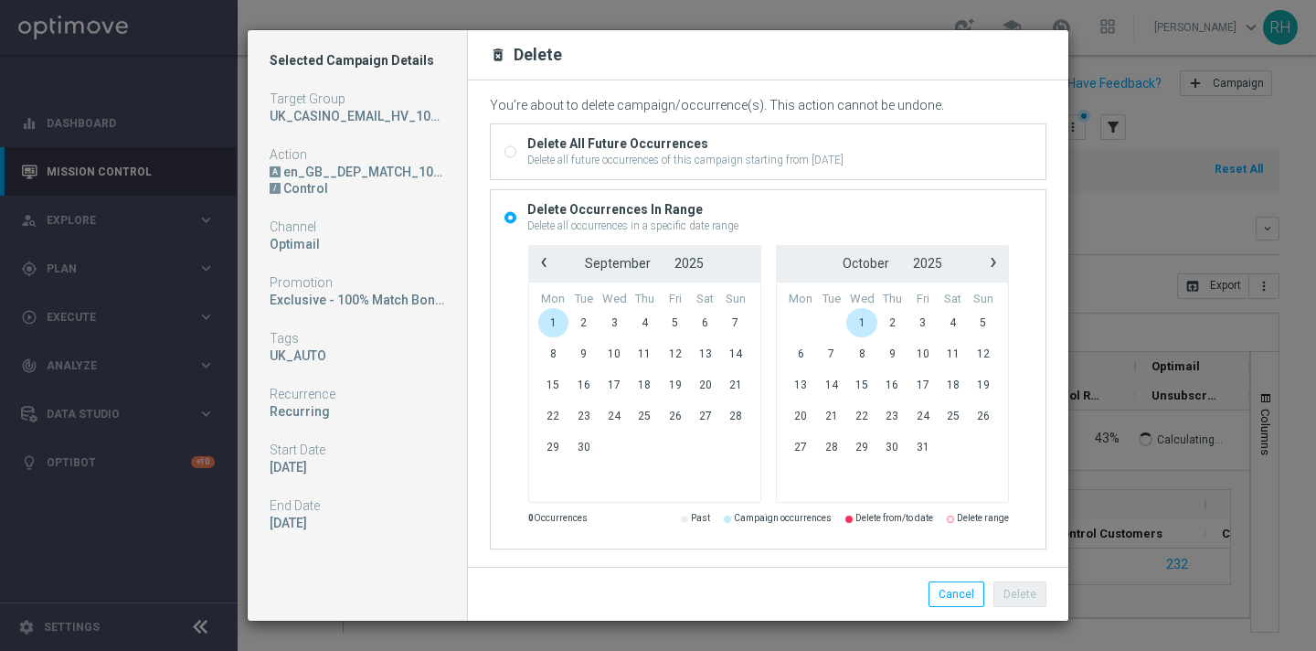
click at [551, 321] on span "1" at bounding box center [553, 322] width 31 height 29
click at [552, 327] on span "1" at bounding box center [553, 322] width 31 height 29
click at [1025, 618] on div "Delete Cancel" at bounding box center [768, 594] width 600 height 54
click at [1025, 600] on button "Delete" at bounding box center [1020, 594] width 53 height 26
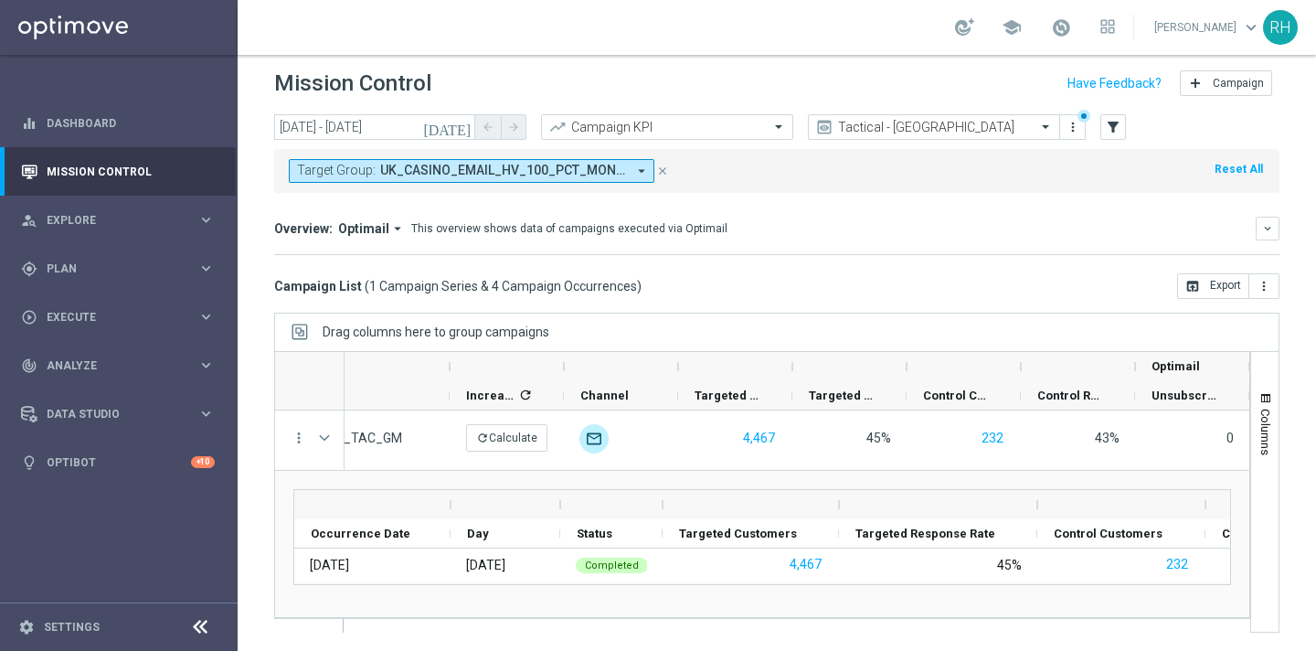
click at [722, 292] on div "Campaign List ( 1 Campaign Series & 4 Campaign Occurrences ) open_in_browser Ex…" at bounding box center [776, 286] width 1005 height 26
